Goal: Book appointment/travel/reservation

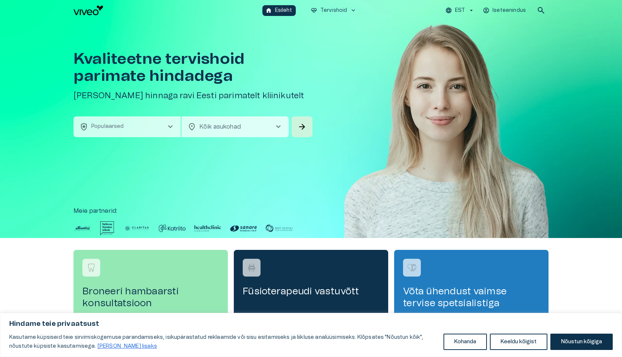
click at [279, 127] on span "chevron_right" at bounding box center [278, 126] width 9 height 9
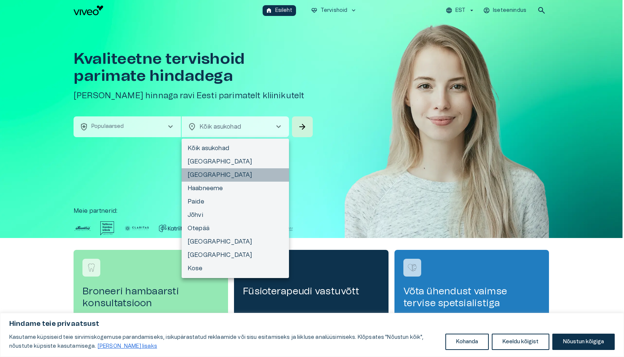
click at [202, 174] on li "[GEOGRAPHIC_DATA]" at bounding box center [234, 174] width 107 height 13
type input "**********"
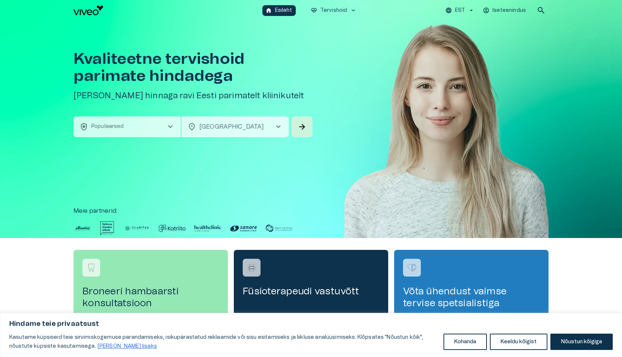
click at [170, 128] on span "chevron_right" at bounding box center [170, 126] width 9 height 9
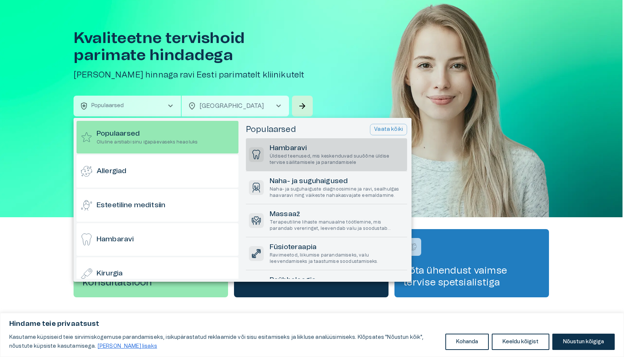
click at [287, 153] on h6 "Hambaravi" at bounding box center [336, 149] width 134 height 10
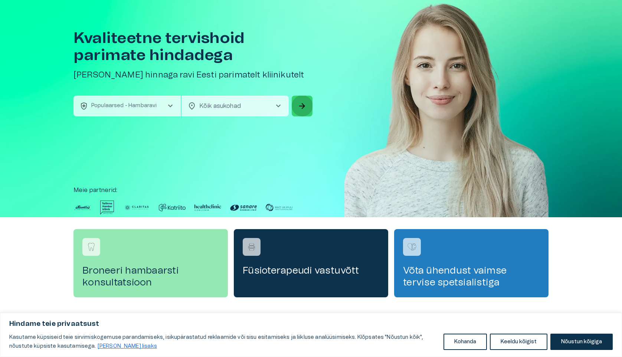
click at [302, 105] on span "arrow_forward" at bounding box center [302, 106] width 9 height 9
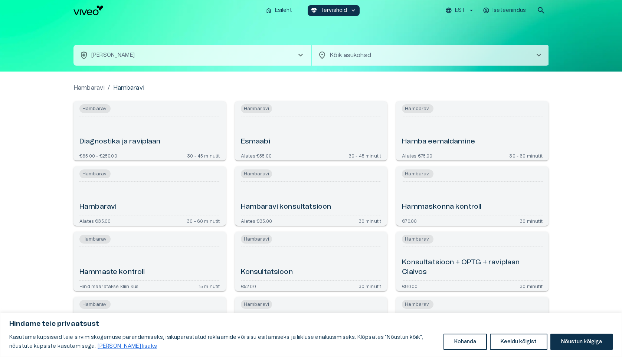
click at [265, 140] on h6 "Esmaabi" at bounding box center [255, 142] width 29 height 10
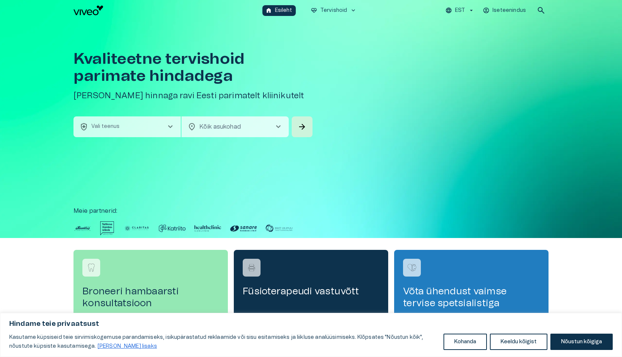
scroll to position [21, 0]
